Goal: Information Seeking & Learning: Understand process/instructions

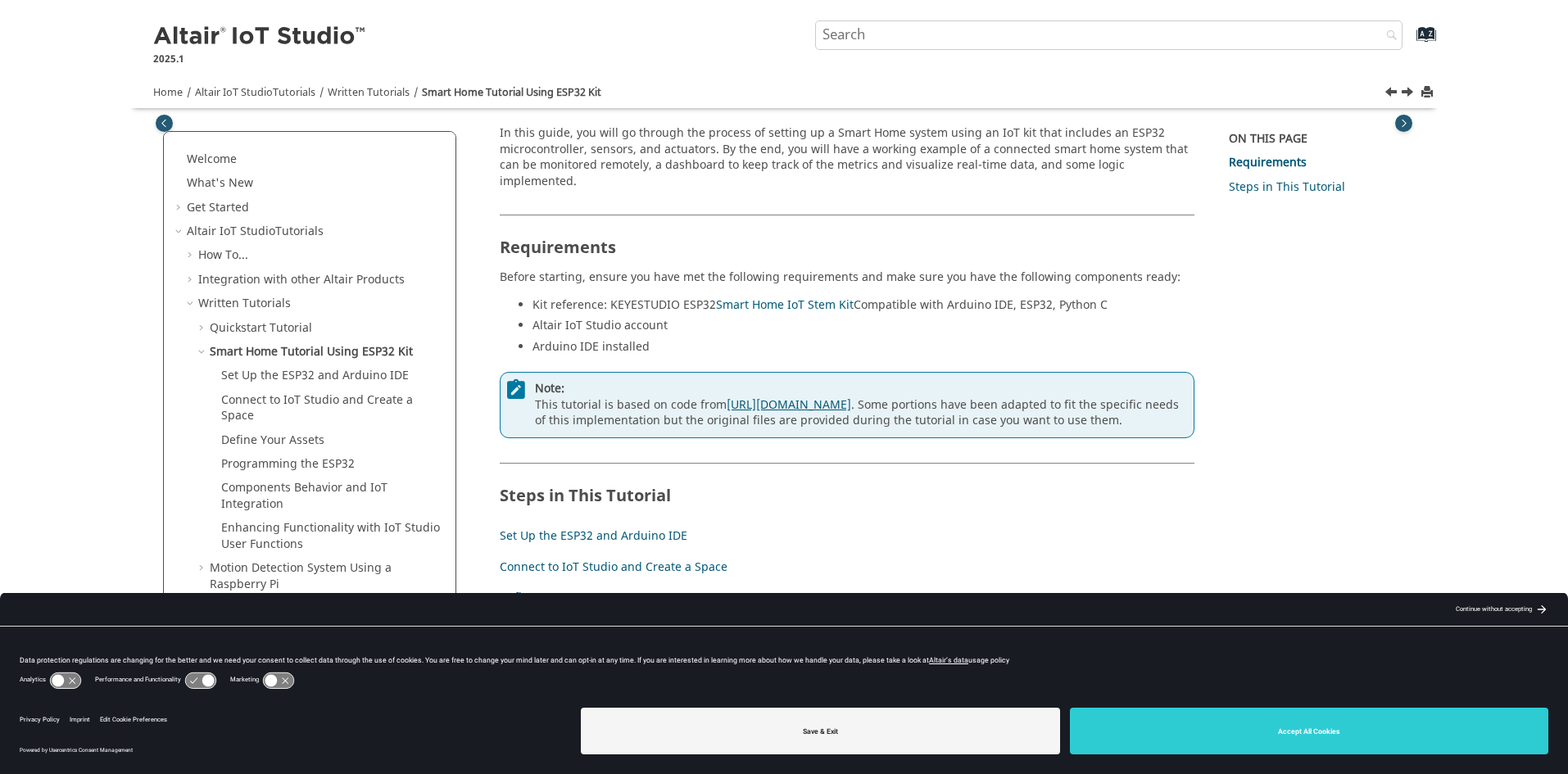
scroll to position [122, 0]
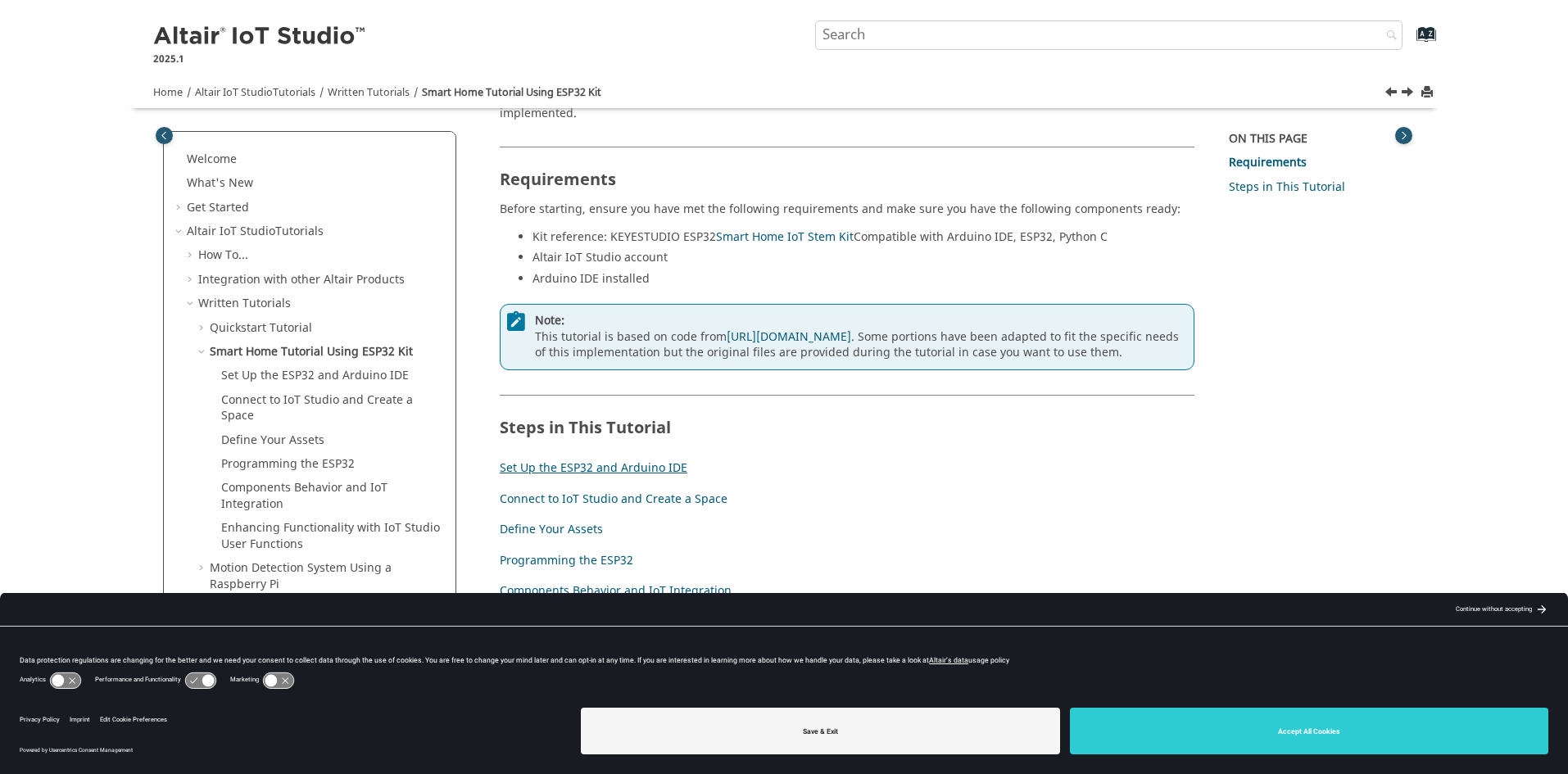
click at [659, 460] on link "Set Up the ESP32 and Arduino IDE" at bounding box center [593, 468] width 188 height 17
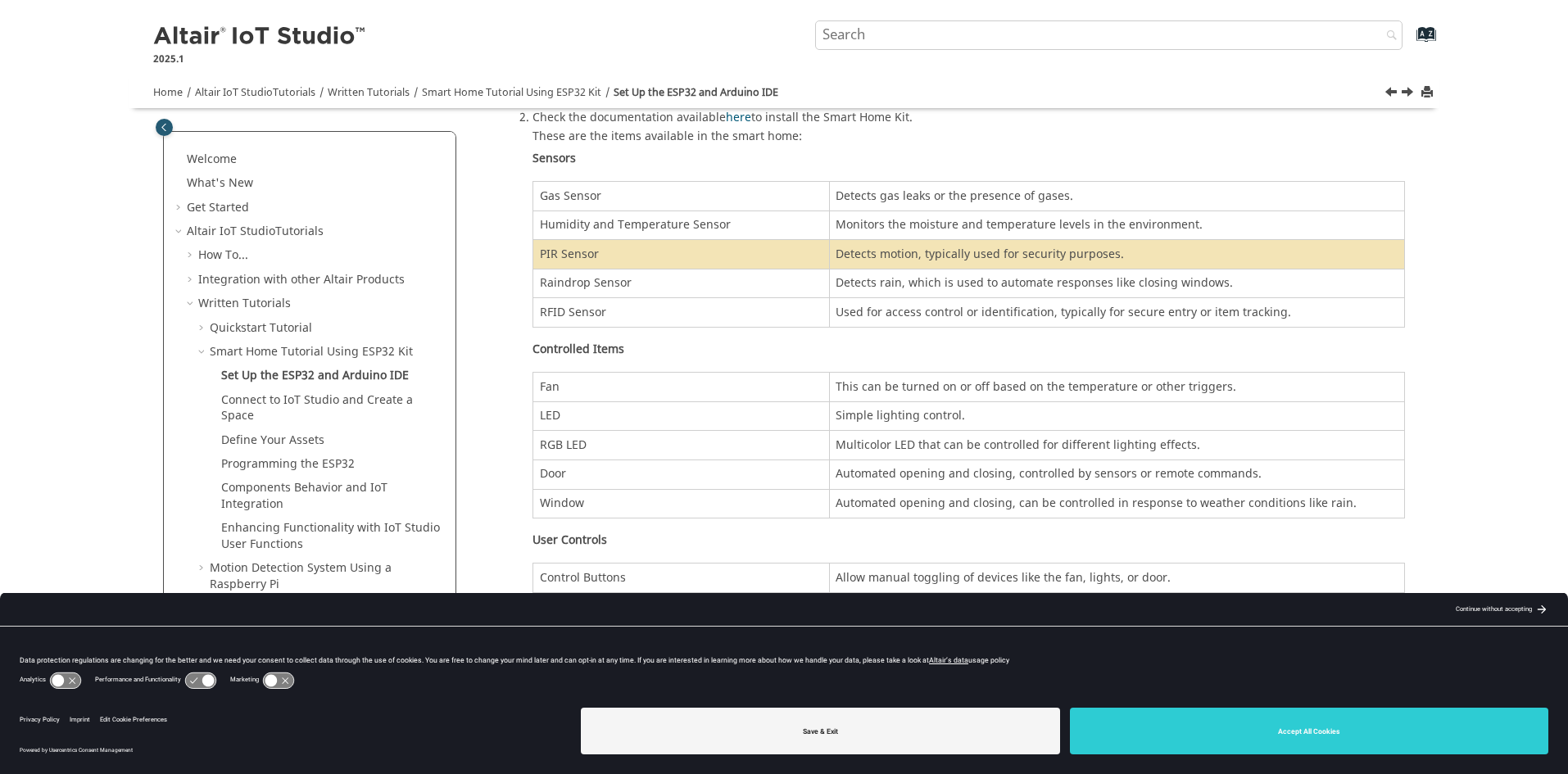
scroll to position [96, 0]
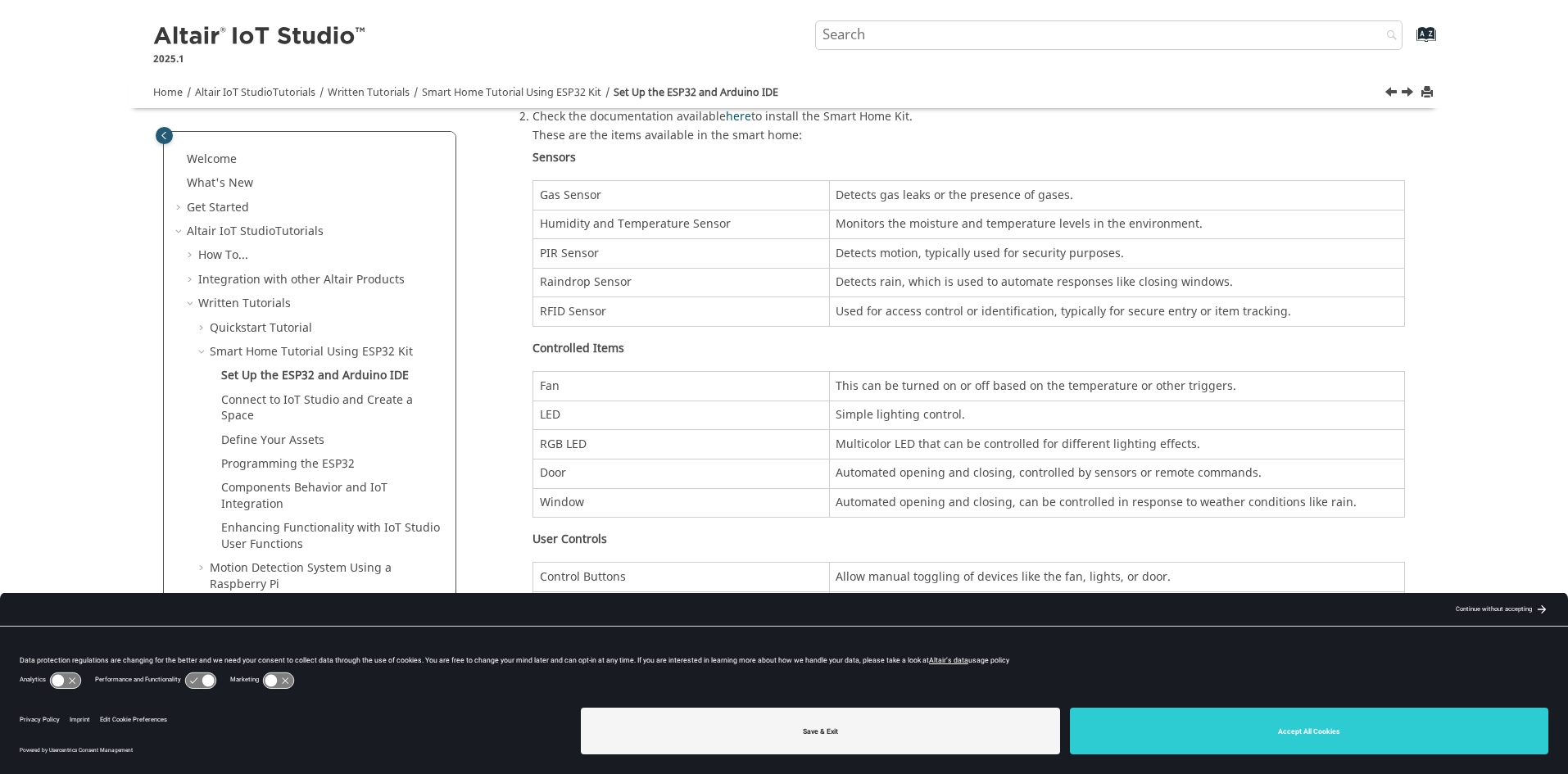
drag, startPoint x: 1289, startPoint y: 734, endPoint x: 1167, endPoint y: 691, distance: 129.4
click at [1287, 735] on button "Accept All Cookies" at bounding box center [1310, 730] width 479 height 47
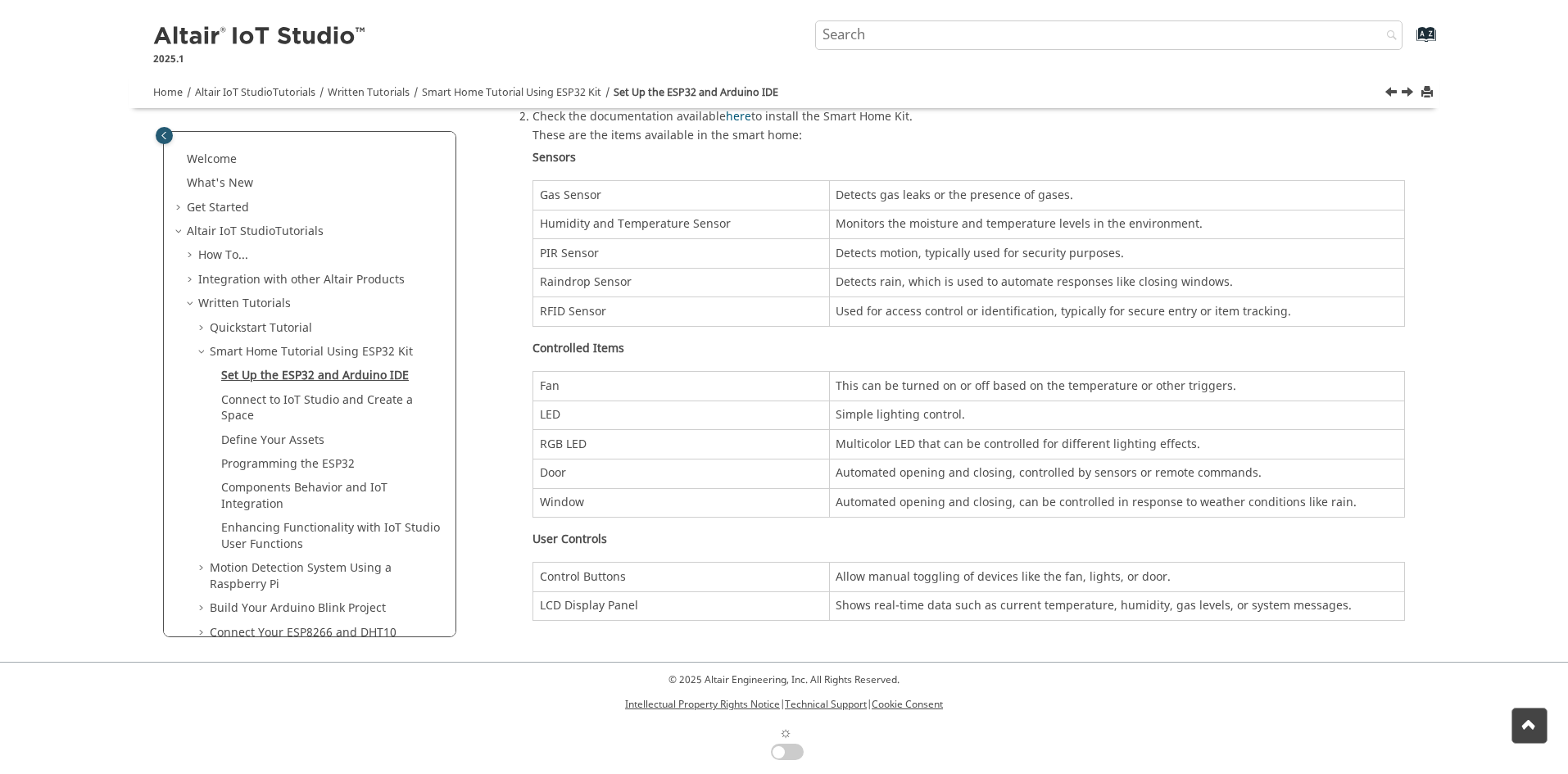
click at [374, 378] on link "Set Up the ESP32 and Arduino IDE" at bounding box center [315, 375] width 188 height 17
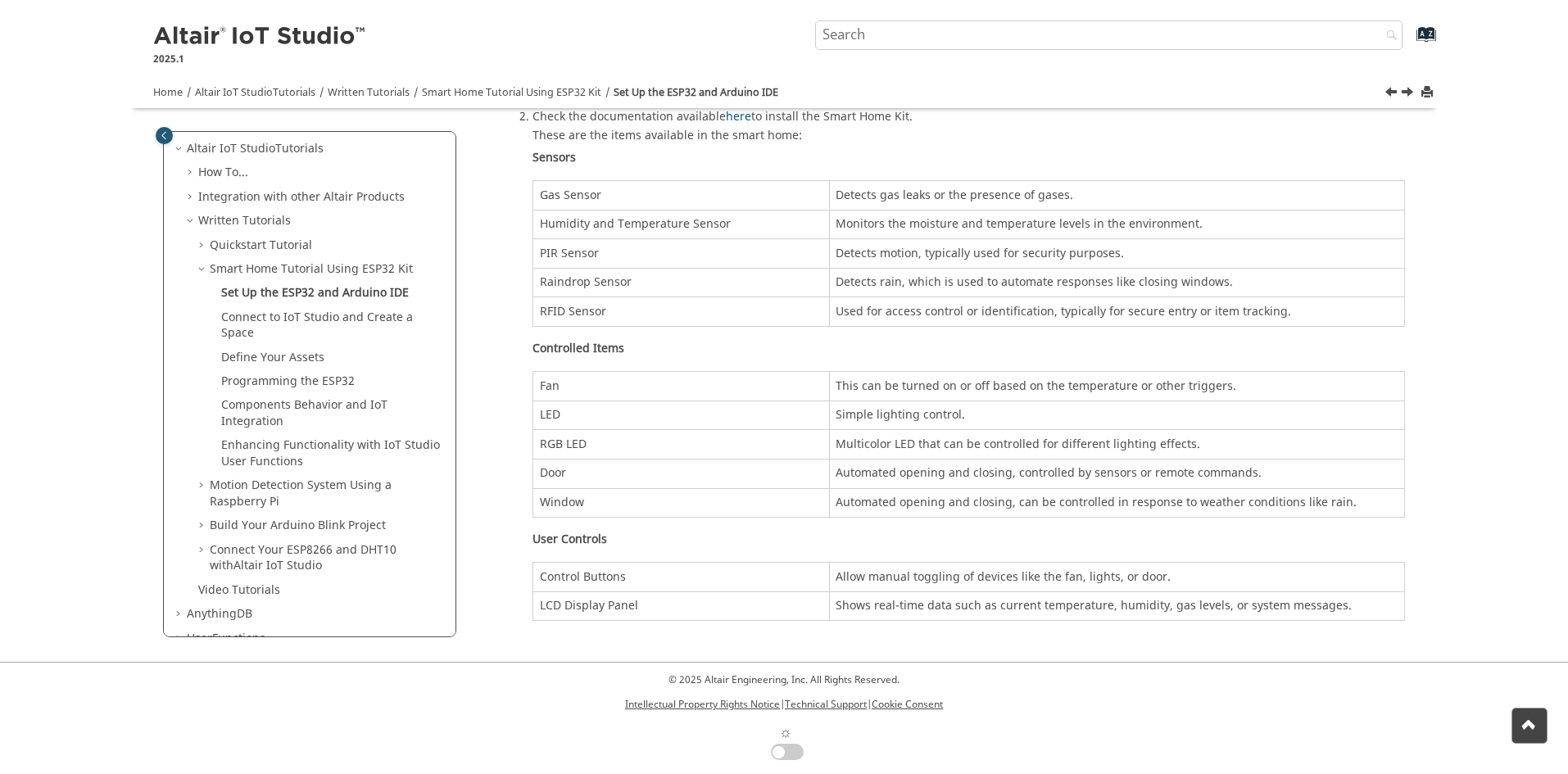
scroll to position [77, 0]
click at [254, 341] on div "Connect to IoT Studio and Create a Space" at bounding box center [334, 332] width 225 height 32
click at [253, 334] on div "Connect to IoT Studio and Create a Space" at bounding box center [334, 332] width 225 height 32
click at [251, 322] on link "Connect to IoT Studio and Create a Space" at bounding box center [317, 332] width 192 height 34
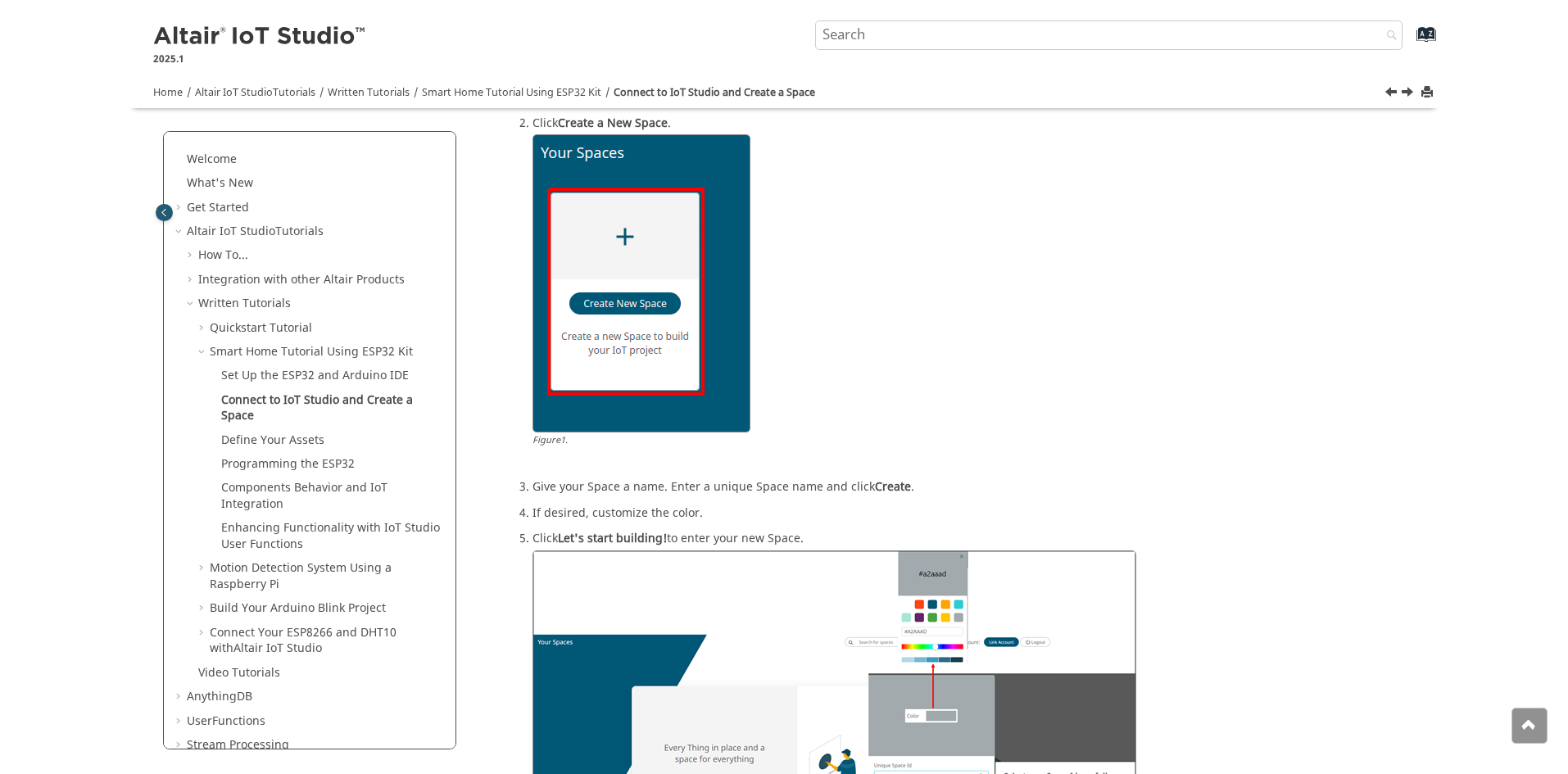
scroll to position [418, 0]
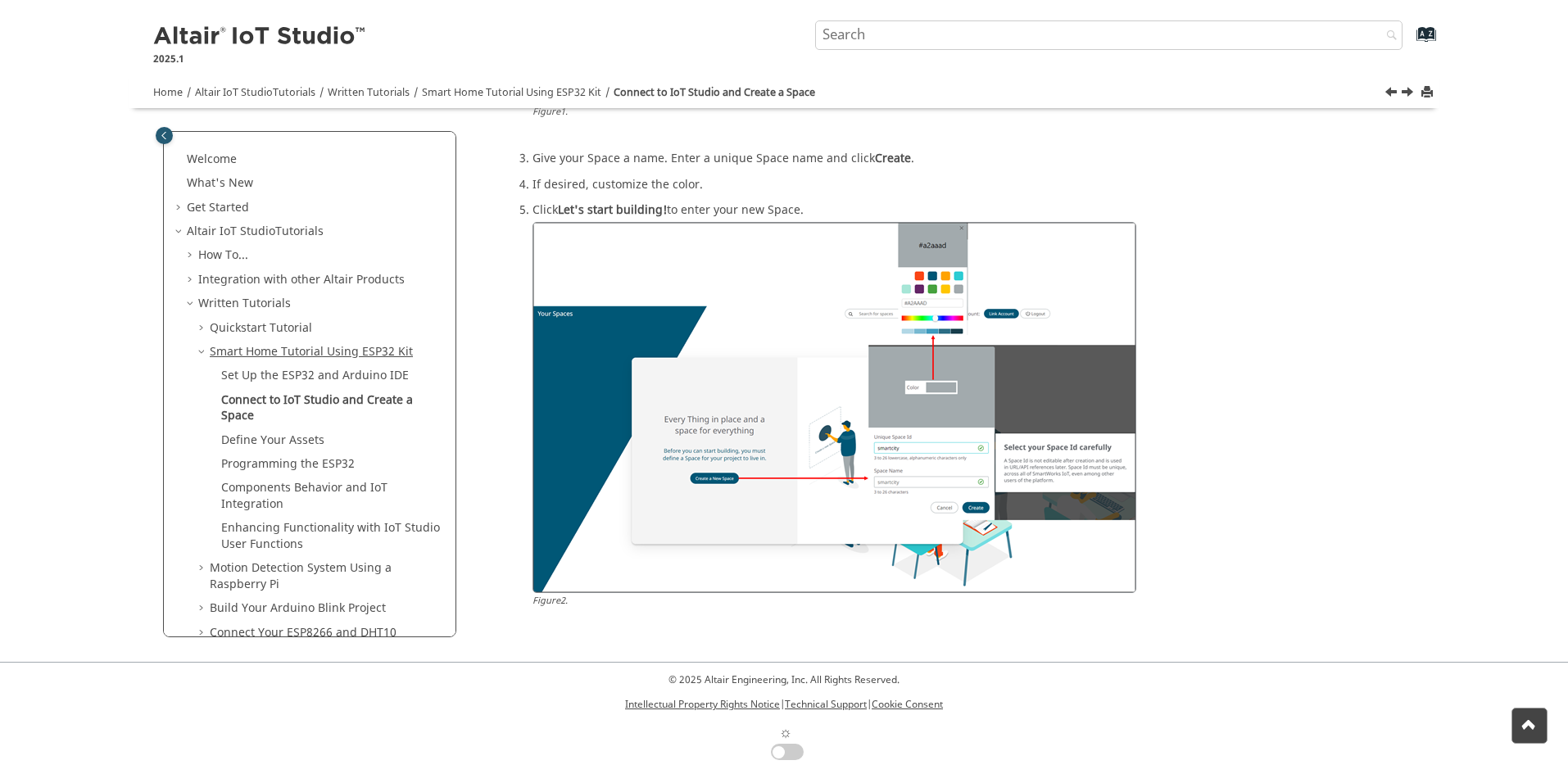
click at [276, 359] on link "Smart Home Tutorial Using ESP32 Kit" at bounding box center [311, 351] width 203 height 17
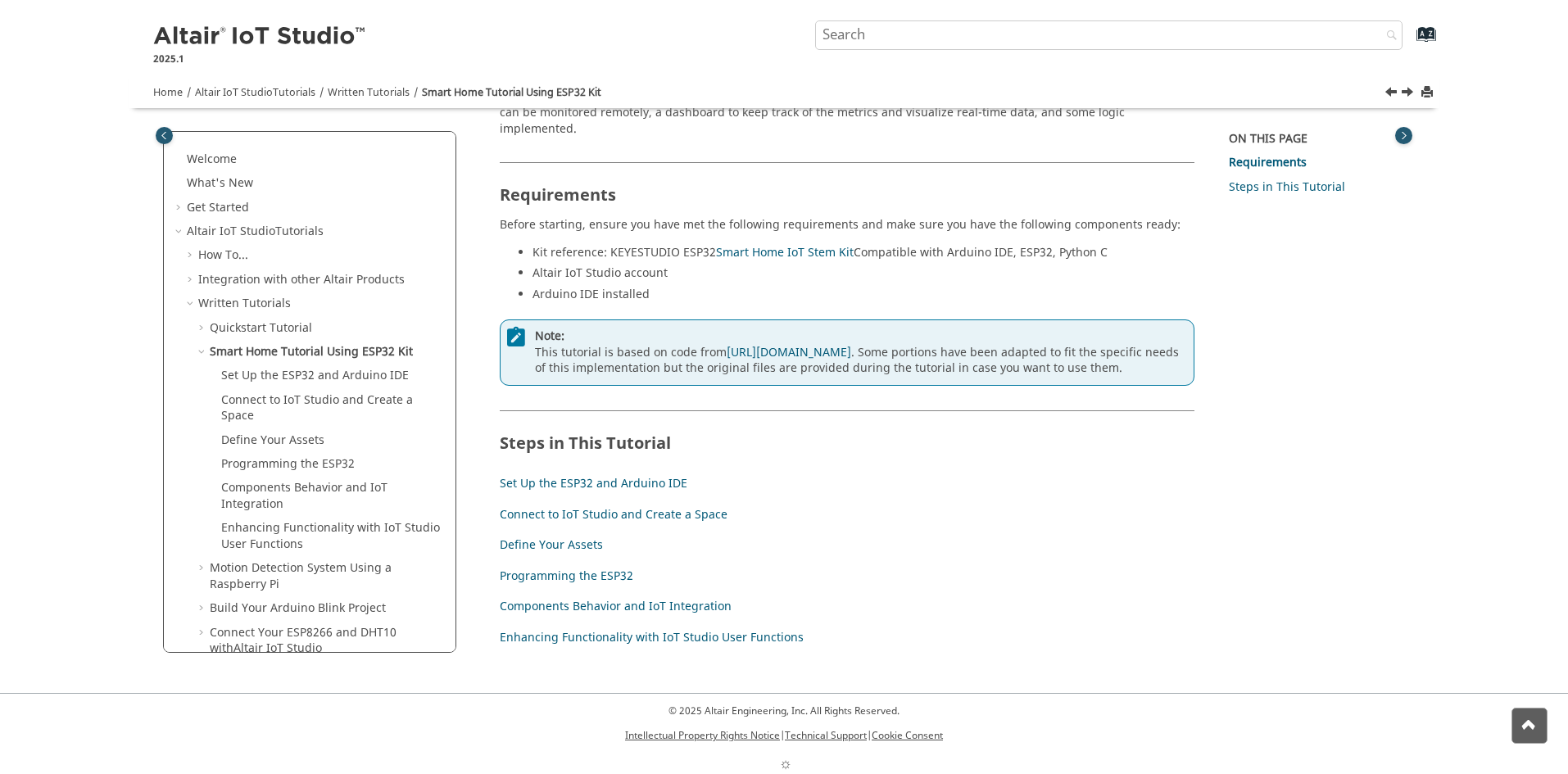
scroll to position [122, 0]
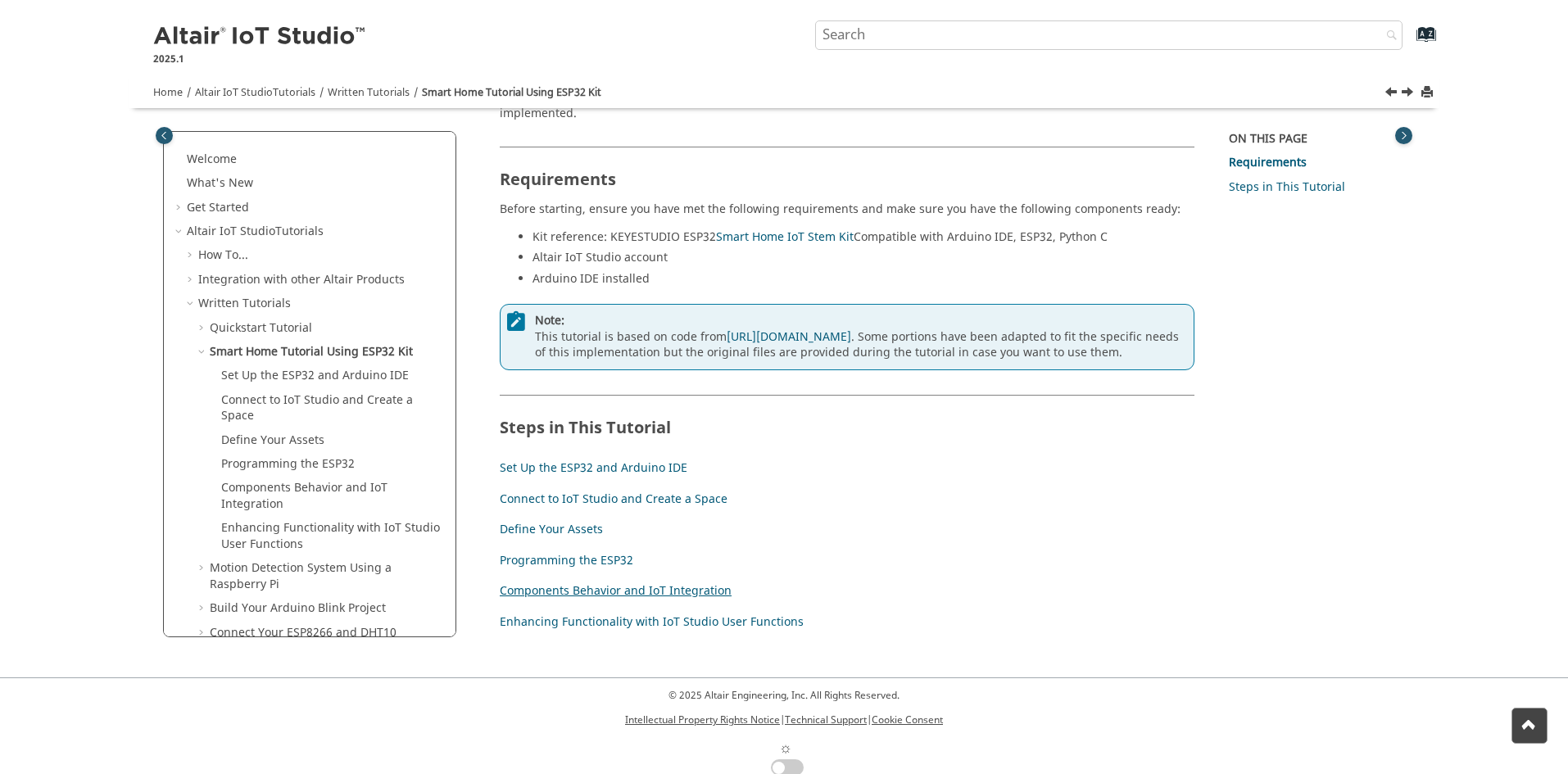
click at [617, 582] on link "Components Behavior and IoT Integration" at bounding box center [615, 590] width 232 height 17
click at [600, 614] on link "Enhancing Functionality with IoT Studio User Functions" at bounding box center [652, 622] width 304 height 17
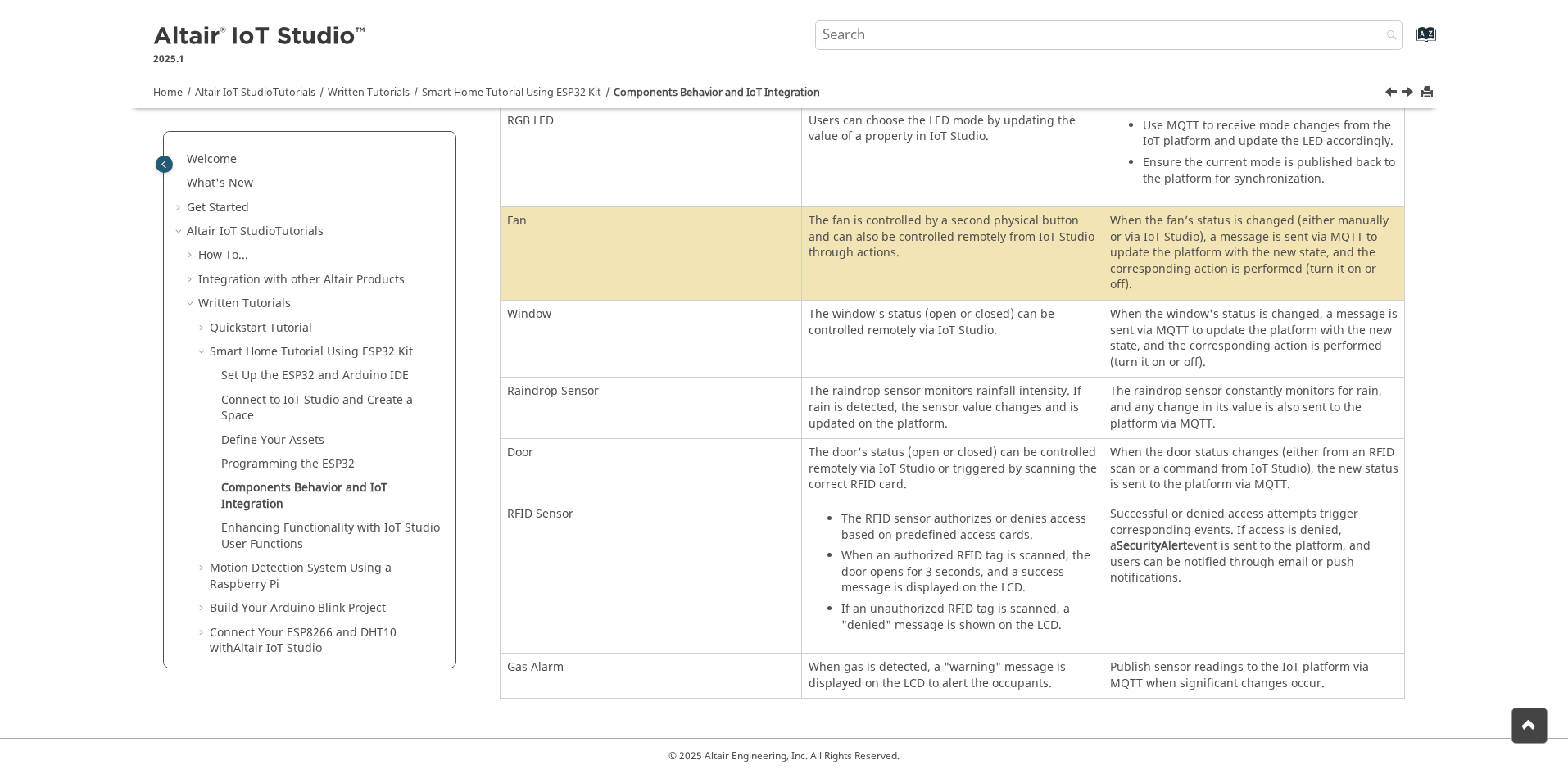
scroll to position [421, 0]
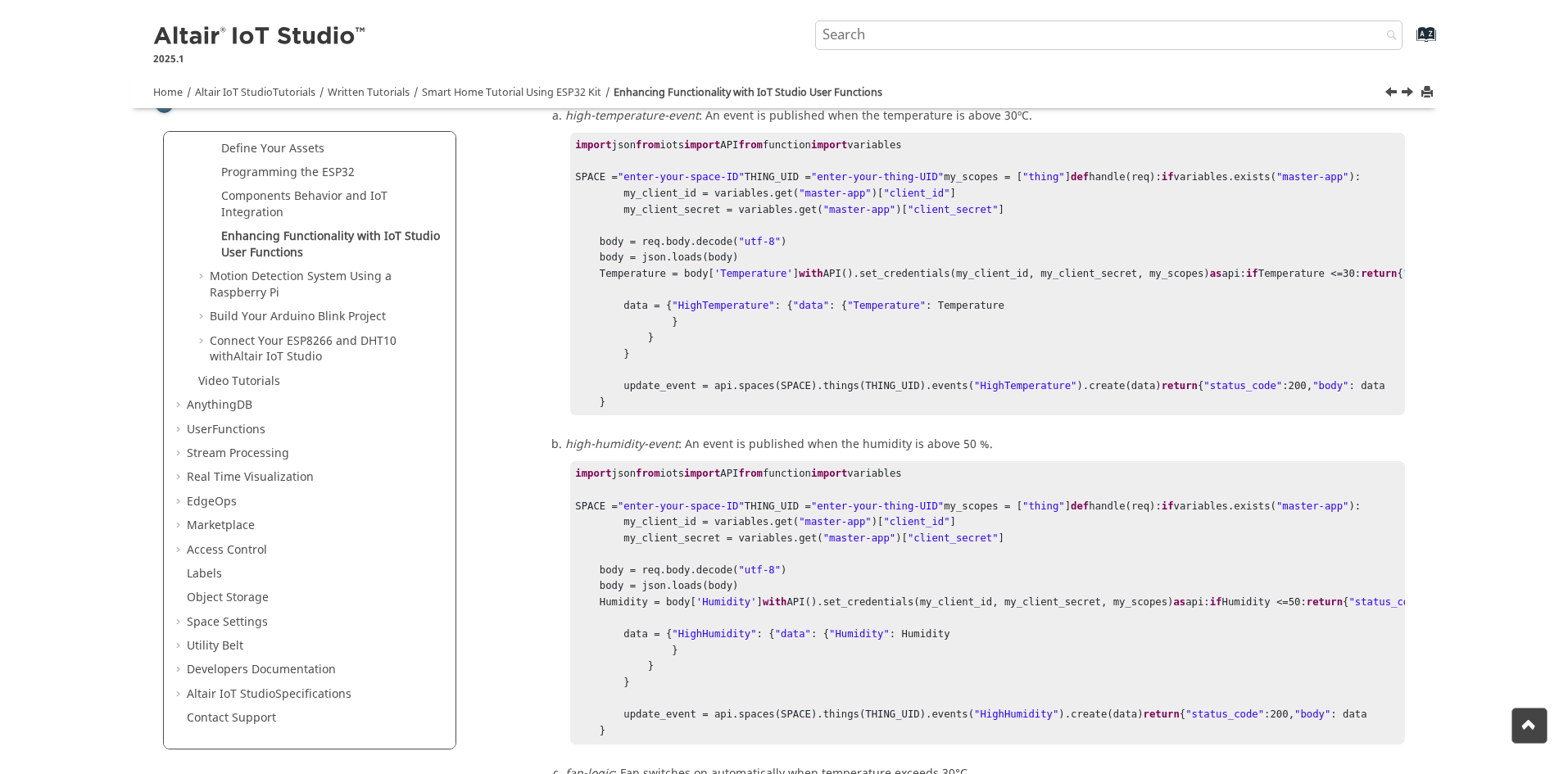
scroll to position [573, 0]
